Goal: Task Accomplishment & Management: Manage account settings

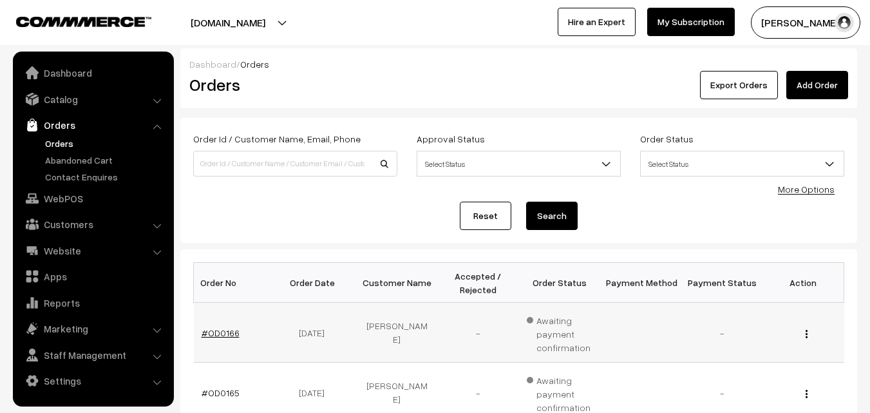
click at [218, 334] on link "#OD0166" at bounding box center [221, 332] width 38 height 11
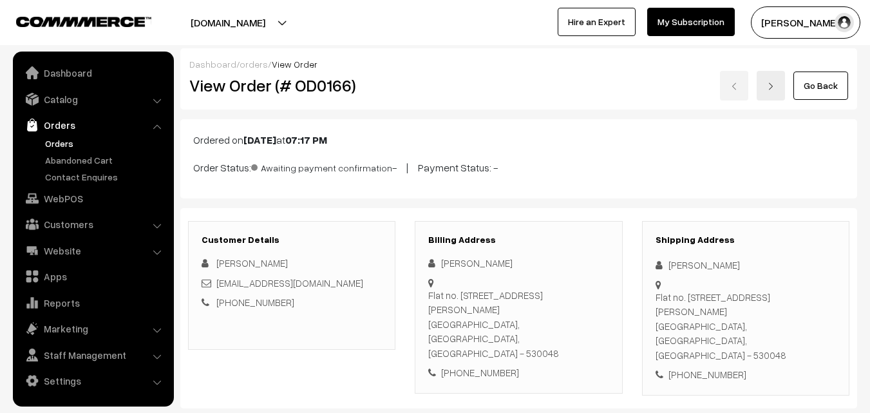
scroll to position [130, 0]
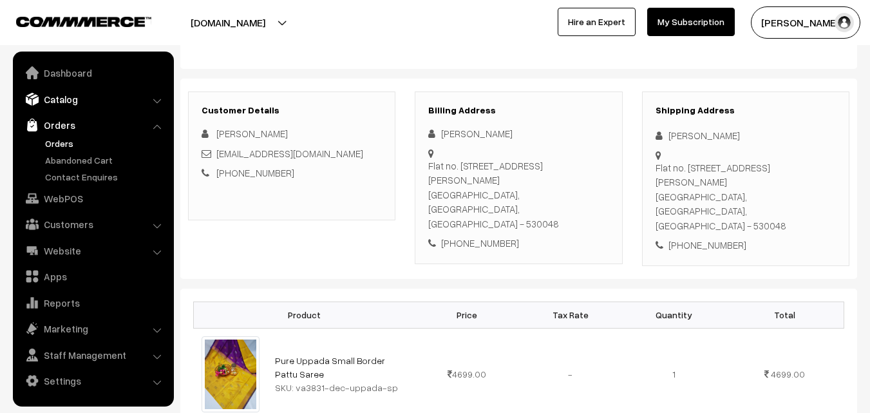
click at [58, 103] on link "Catalog" at bounding box center [92, 99] width 153 height 23
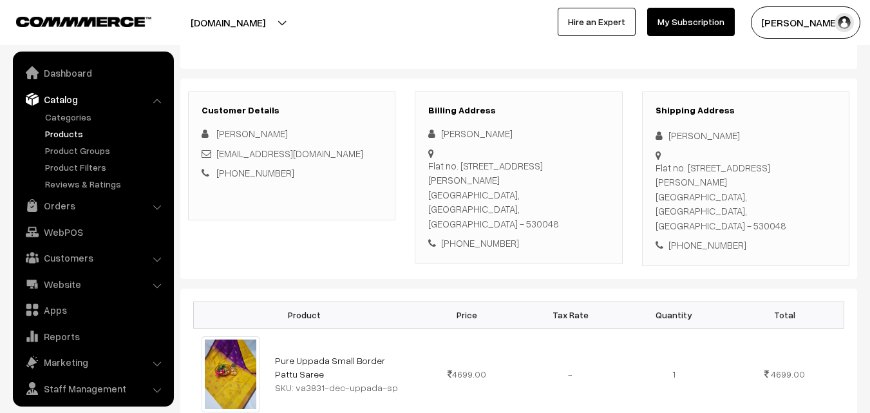
click at [59, 134] on link "Products" at bounding box center [106, 134] width 128 height 14
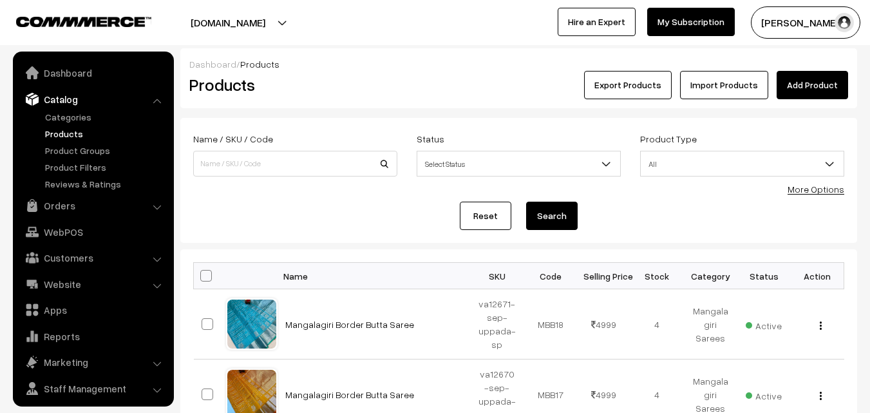
scroll to position [32, 0]
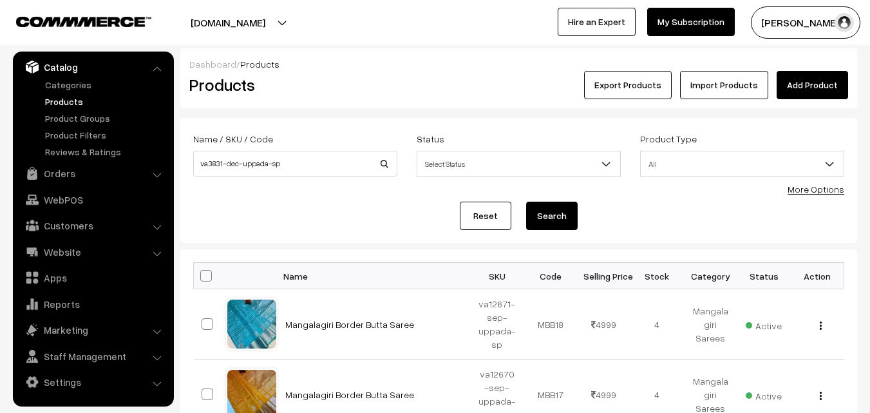
type input "va3831-dec-uppada-sp"
click at [551, 215] on button "Search" at bounding box center [552, 216] width 52 height 28
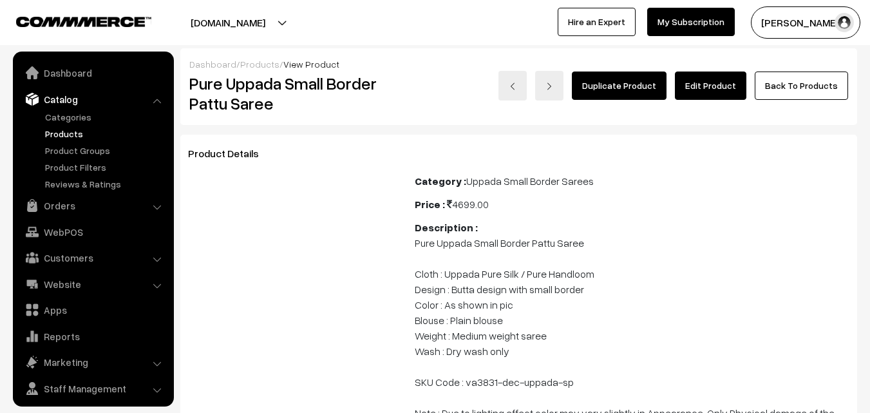
scroll to position [32, 0]
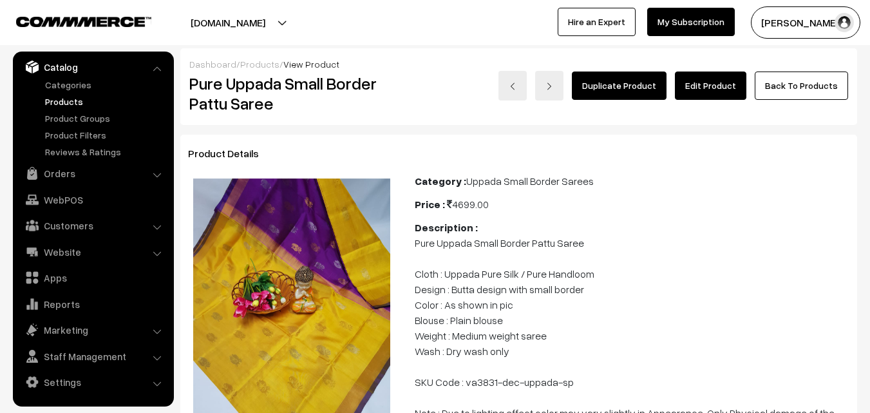
click at [702, 84] on link "Edit Product" at bounding box center [711, 86] width 72 height 28
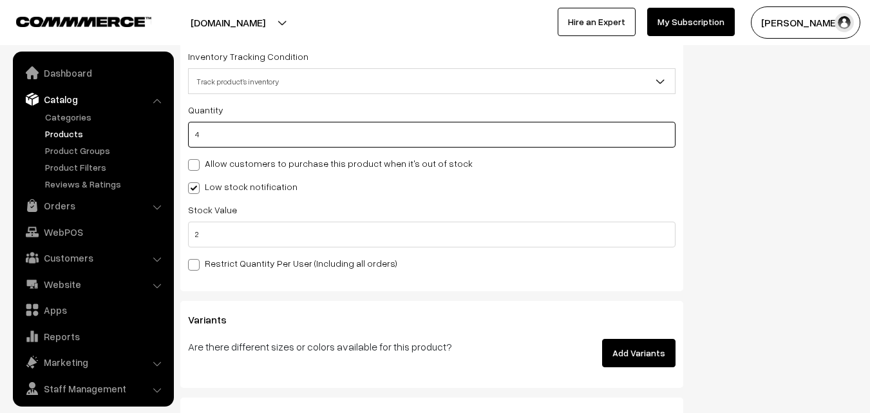
scroll to position [32, 0]
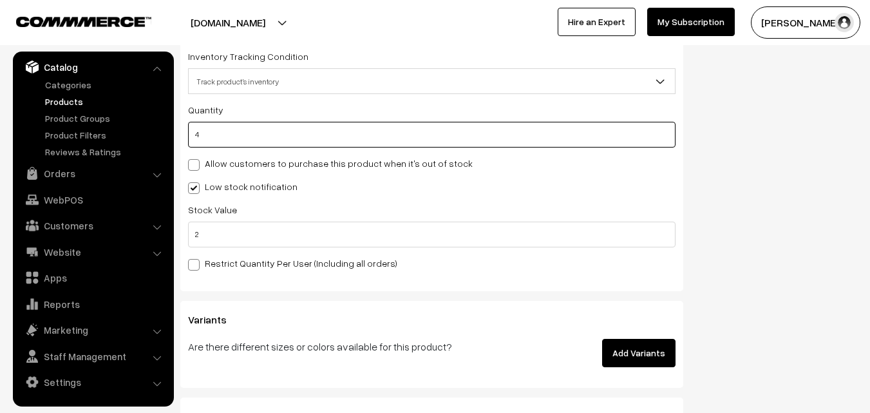
drag, startPoint x: 0, startPoint y: 0, endPoint x: 193, endPoint y: 132, distance: 233.6
click at [193, 132] on input "4" at bounding box center [432, 135] width 488 height 26
type input "0"
type input "4"
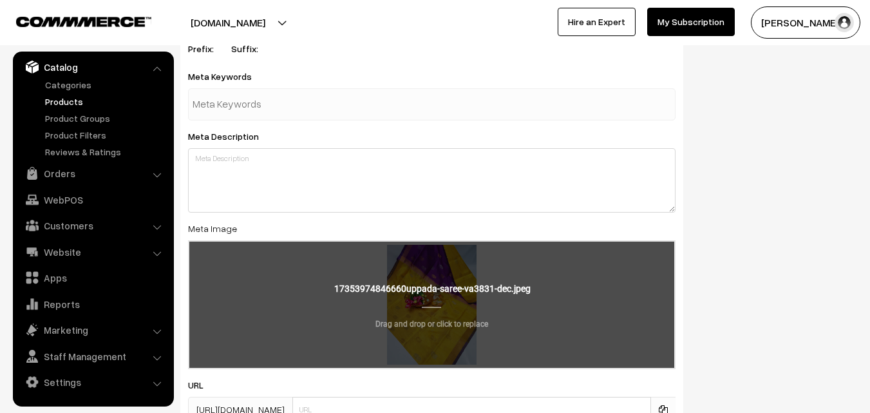
scroll to position [1992, 0]
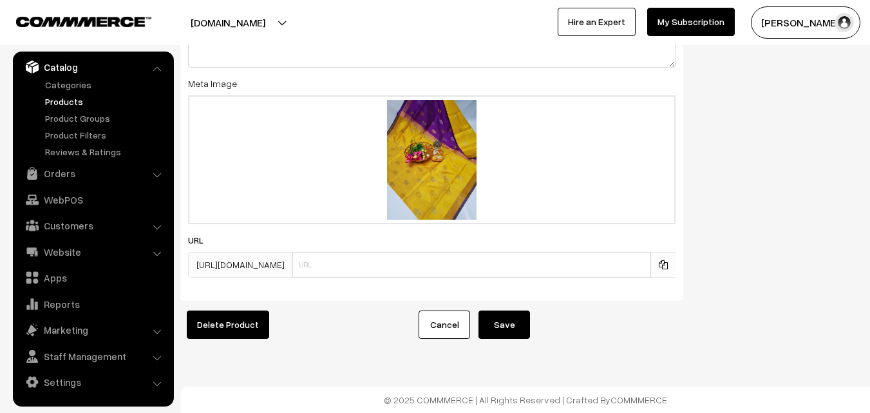
type input "0"
click at [501, 318] on button "Save" at bounding box center [505, 325] width 52 height 28
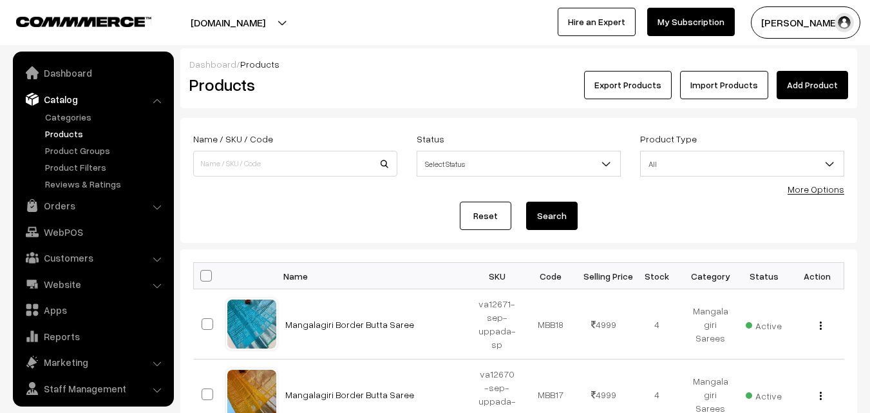
scroll to position [32, 0]
